Goal: Book appointment/travel/reservation

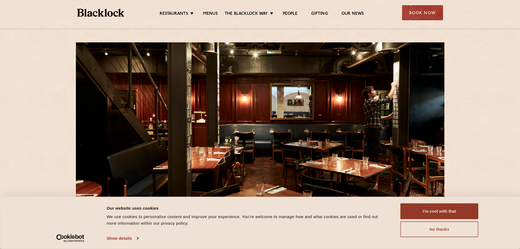
click at [445, 229] on button "No thanks" at bounding box center [439, 229] width 78 height 16
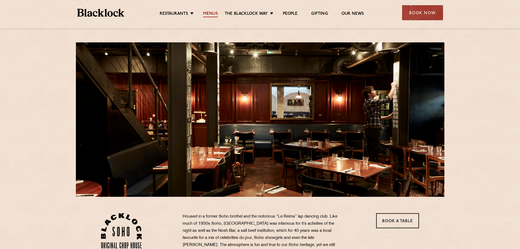
click at [214, 13] on link "Menus" at bounding box center [210, 14] width 15 height 6
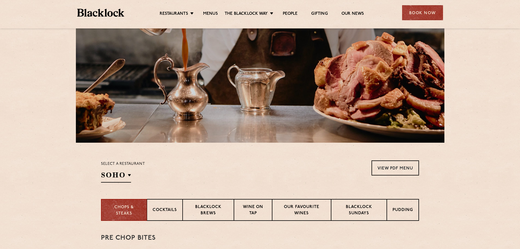
scroll to position [55, 0]
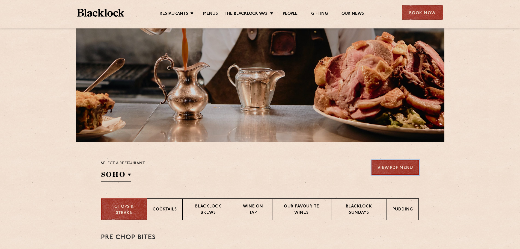
click at [398, 166] on link "View PDF Menu" at bounding box center [394, 167] width 47 height 15
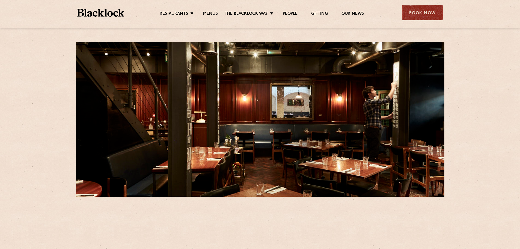
click at [422, 14] on div "Book Now" at bounding box center [422, 12] width 41 height 15
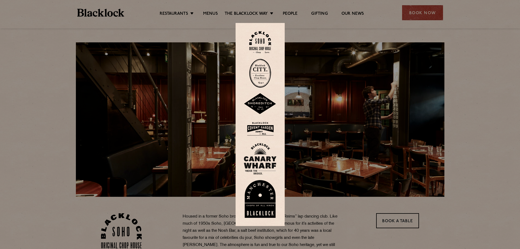
click at [261, 40] on img at bounding box center [260, 42] width 22 height 22
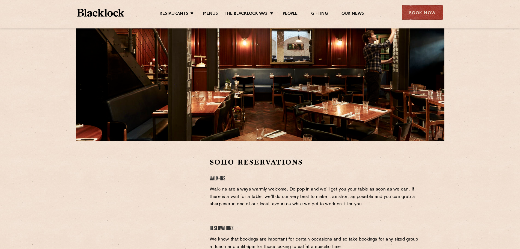
scroll to position [109, 0]
